Goal: Find specific page/section: Find specific page/section

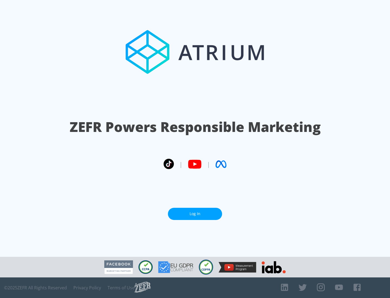
click at [195, 211] on link "Log In" at bounding box center [195, 214] width 54 height 12
